Goal: Transaction & Acquisition: Book appointment/travel/reservation

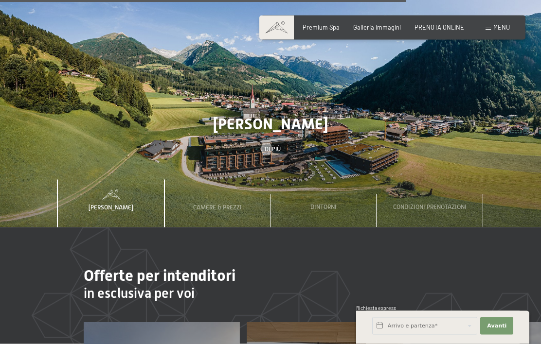
scroll to position [2980, 0]
click at [229, 183] on div "Camere & Prezzi" at bounding box center [217, 204] width 60 height 48
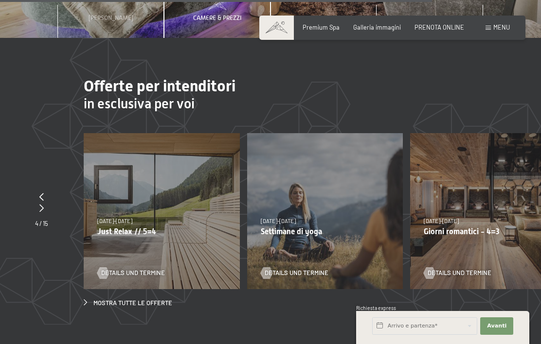
scroll to position [3170, 0]
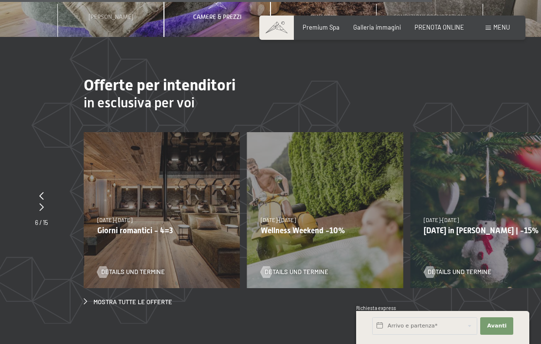
click at [361, 256] on div "Details und Termine" at bounding box center [322, 266] width 123 height 20
click at [340, 235] on div "13/11/2025-1/12/2025 11/12/2025-22/12/2025 15/1/2026-26/1/2026 12/3/2026-23/3/2…" at bounding box center [325, 210] width 156 height 156
click at [328, 226] on p "Wellness Weekend -10%" at bounding box center [325, 230] width 129 height 9
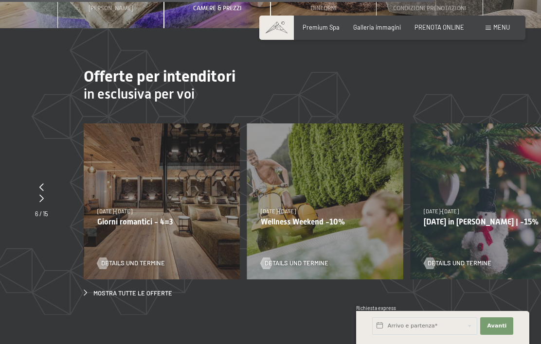
scroll to position [3177, 0]
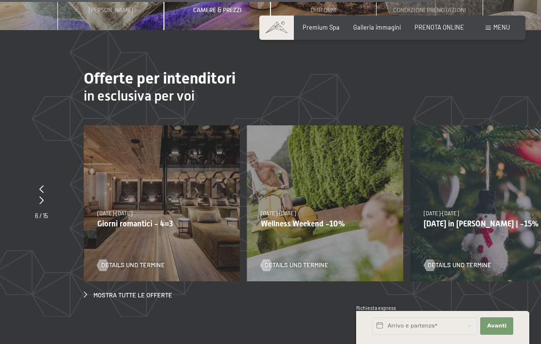
click at [325, 185] on div "13/11/2025-1/12/2025 11/12/2025-22/12/2025 15/1/2026-26/1/2026 12/3/2026-23/3/2…" at bounding box center [325, 204] width 156 height 156
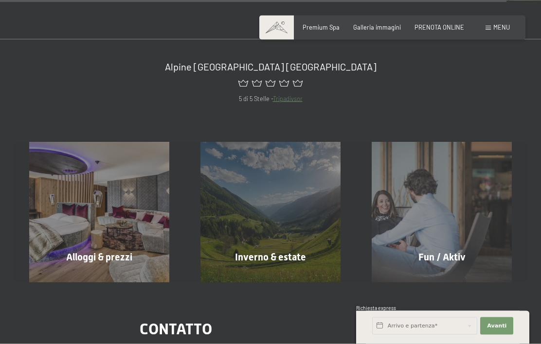
scroll to position [3758, 0]
click at [119, 273] on span "mostra altro" at bounding box center [101, 277] width 43 height 9
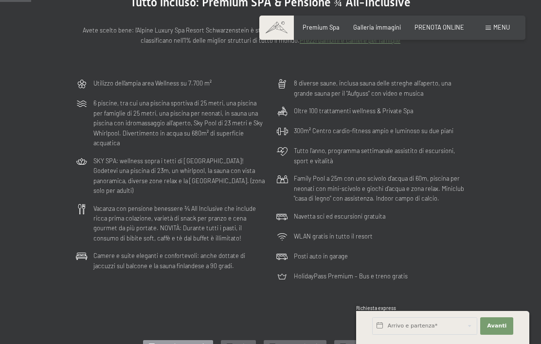
scroll to position [130, 0]
click at [310, 344] on span "camera doppia" at bounding box center [299, 346] width 41 height 9
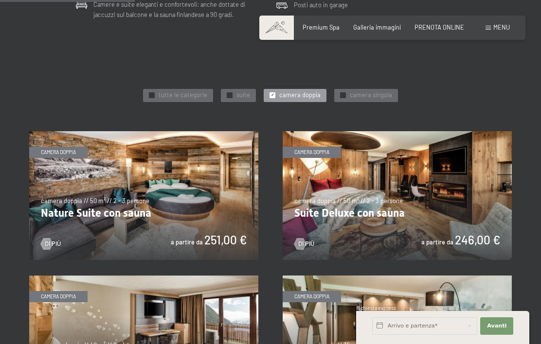
scroll to position [382, 0]
click at [354, 216] on img at bounding box center [397, 195] width 229 height 129
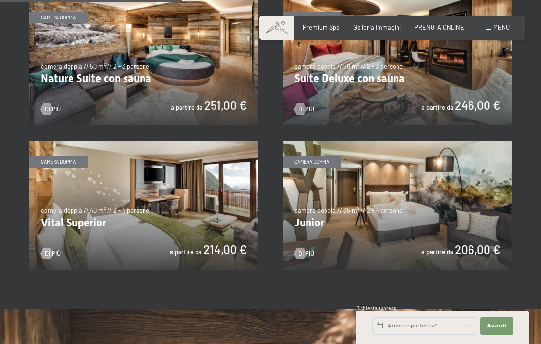
scroll to position [516, 0]
click at [457, 214] on img at bounding box center [397, 206] width 229 height 129
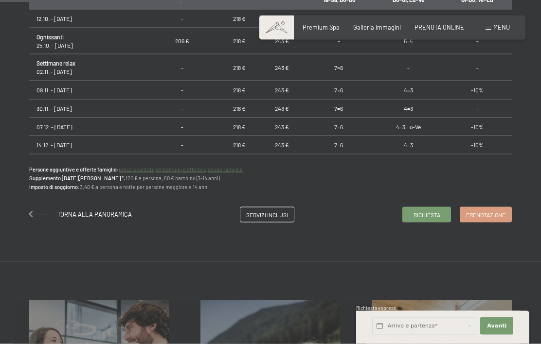
scroll to position [647, 0]
click at [493, 213] on span "Prenotazione" at bounding box center [485, 215] width 39 height 8
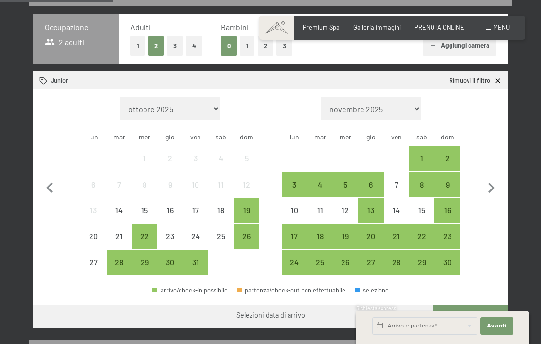
scroll to position [214, 0]
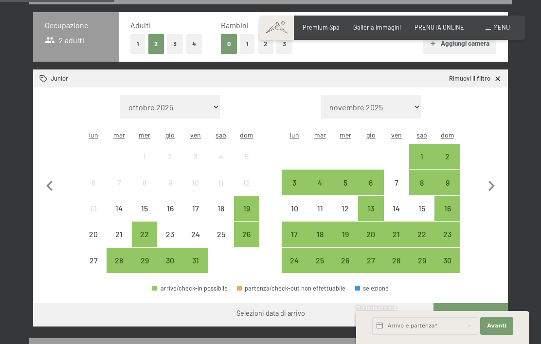
click at [492, 179] on icon "button" at bounding box center [491, 186] width 20 height 20
select select "2025-11-01"
select select "2025-12-01"
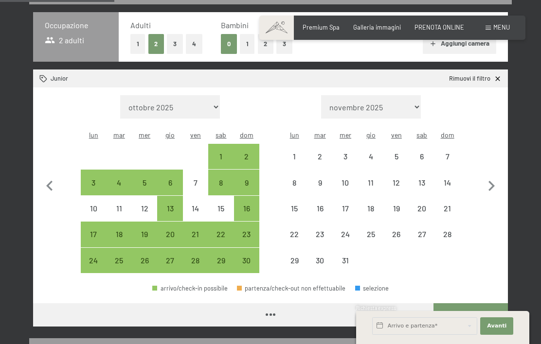
select select "2025-11-01"
select select "2025-12-01"
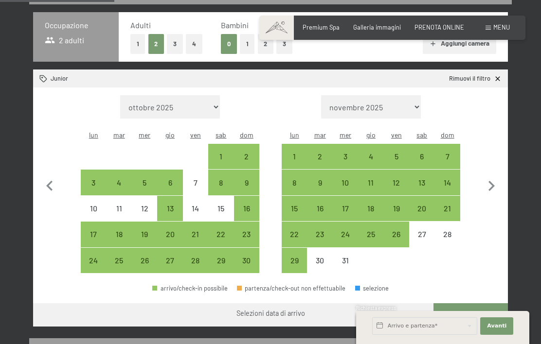
click at [498, 176] on icon "button" at bounding box center [491, 186] width 20 height 20
select select "2025-12-01"
select select "2026-01-01"
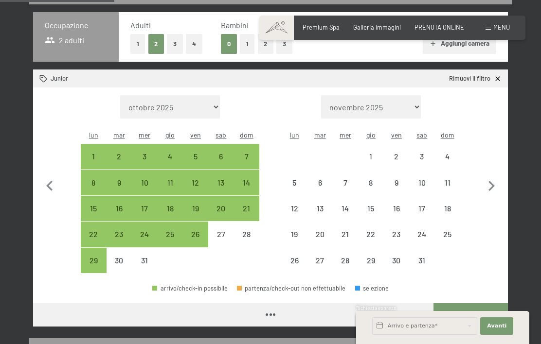
select select "2025-12-01"
select select "2026-01-01"
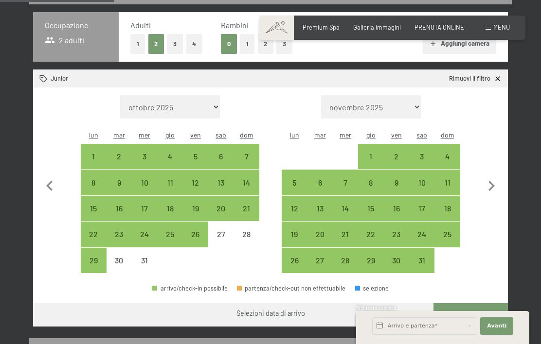
click at [498, 176] on icon "button" at bounding box center [491, 186] width 20 height 20
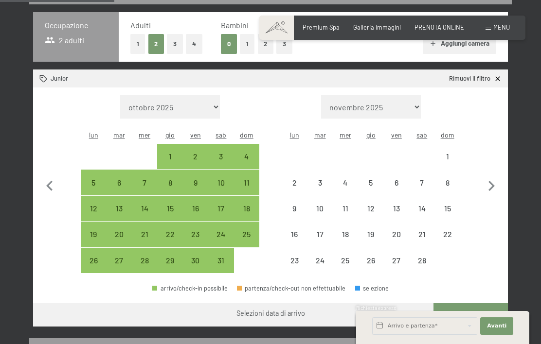
select select "2026-01-01"
select select "2026-02-01"
select select "2026-01-01"
select select "2026-02-01"
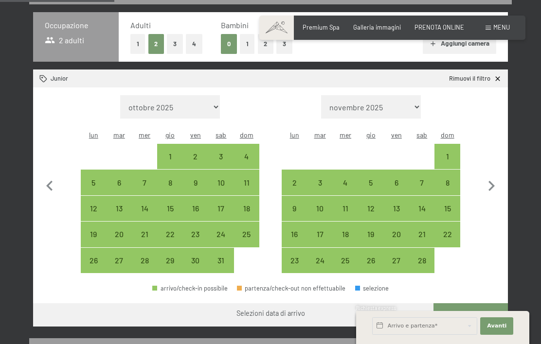
click at [499, 176] on icon "button" at bounding box center [491, 186] width 20 height 20
select select "2026-02-01"
select select "2026-03-01"
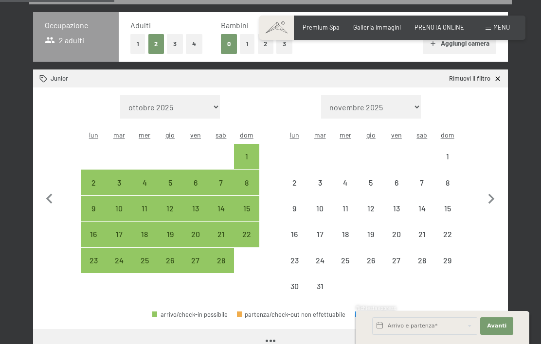
select select "2026-02-01"
select select "2026-03-01"
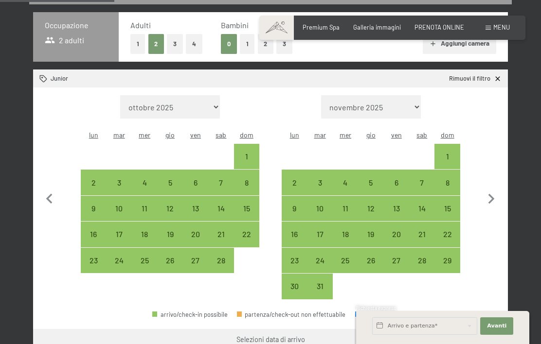
click at [420, 179] on div "7" at bounding box center [421, 190] width 23 height 23
select select "2026-02-01"
select select "2026-03-01"
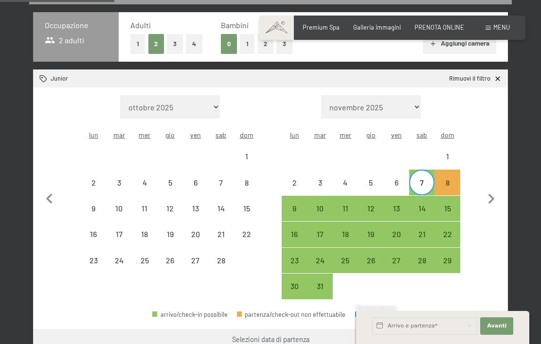
click at [294, 205] on div "9" at bounding box center [294, 216] width 23 height 23
select select "2026-02-01"
select select "2026-03-01"
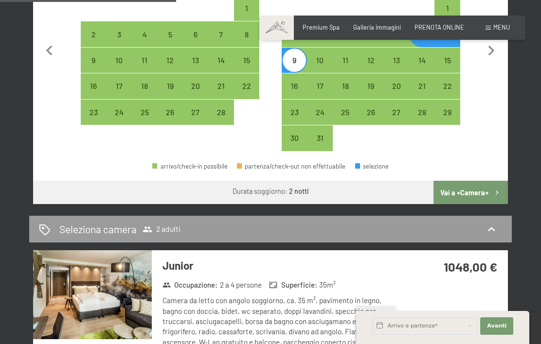
scroll to position [361, 0]
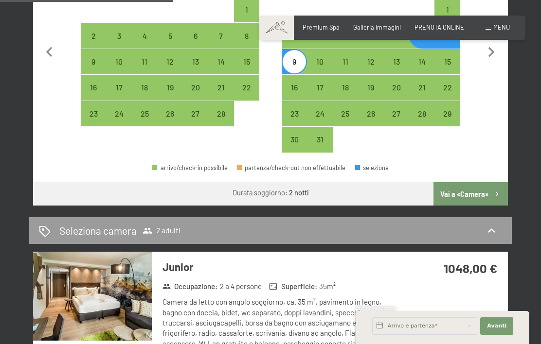
click at [491, 182] on button "Vai a «Camera»" at bounding box center [471, 193] width 74 height 23
select select "2026-02-01"
select select "2026-03-01"
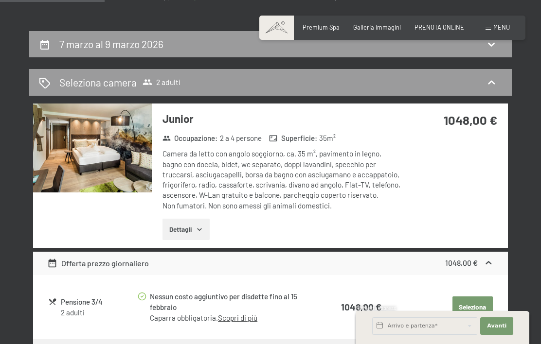
scroll to position [161, 0]
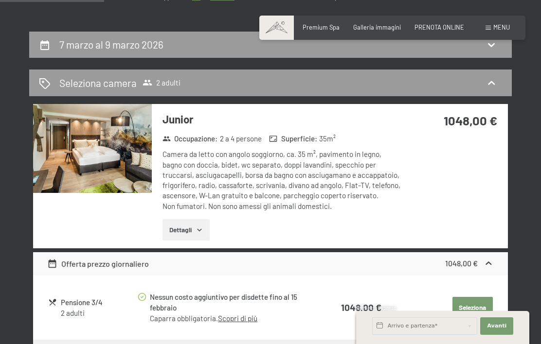
click at [196, 239] on button "Dettagli" at bounding box center [186, 229] width 47 height 21
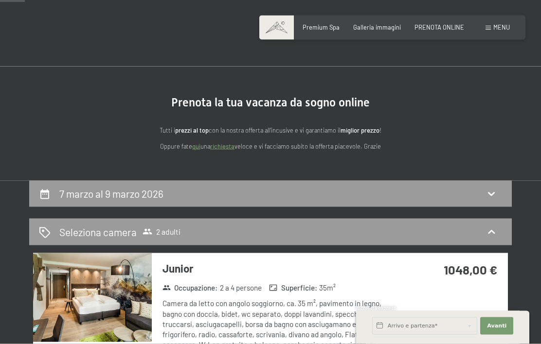
scroll to position [0, 0]
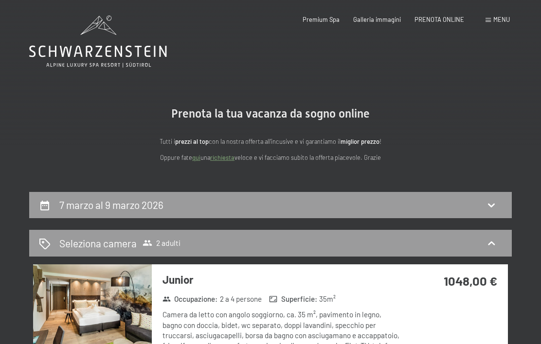
click at [491, 199] on icon at bounding box center [492, 205] width 12 height 12
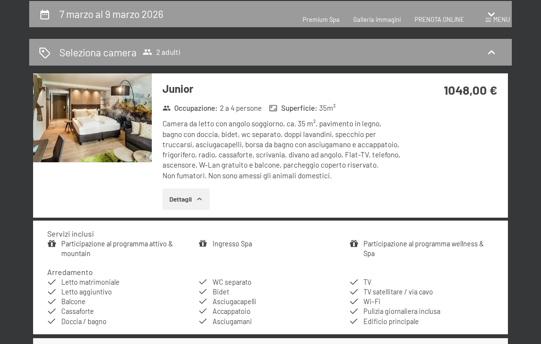
select select "2026-02-01"
select select "2026-03-01"
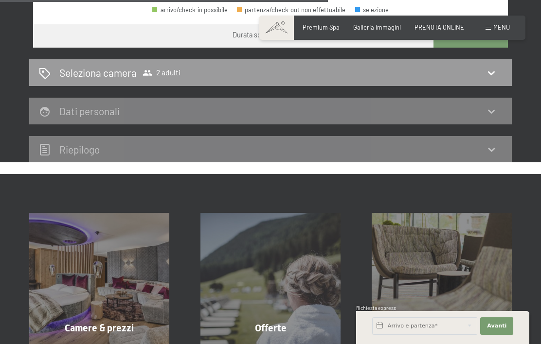
scroll to position [520, 0]
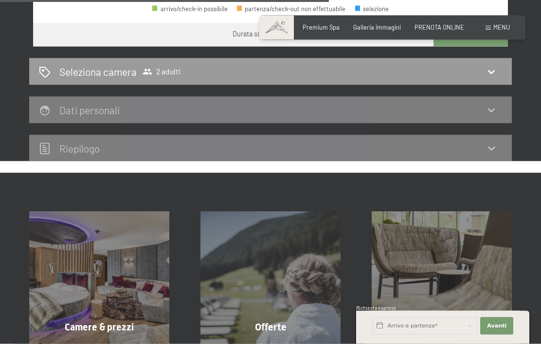
click at [281, 297] on div "Offerte mostra altro" at bounding box center [270, 282] width 171 height 140
